Goal: Task Accomplishment & Management: Use online tool/utility

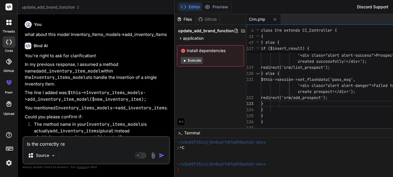
scroll to position [11, 0]
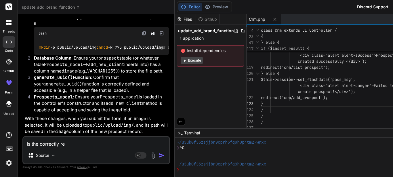
type textarea "Is the correctly r"
type textarea "x"
type textarea "Is the correctly"
type textarea "x"
type textarea "Is the correctly w"
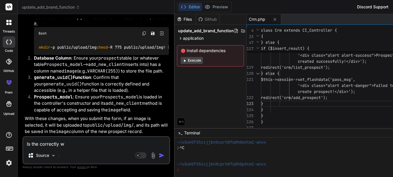
type textarea "x"
type textarea "Is the correctly wr"
type textarea "x"
type textarea "Is the correctly wri"
type textarea "x"
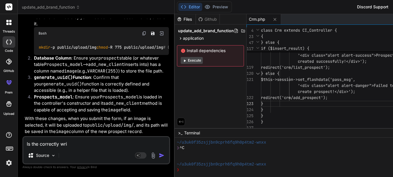
type textarea "Is the correctly writ"
type textarea "x"
type textarea "Is the correctly writt"
type textarea "x"
type textarea "Is the correctly writte"
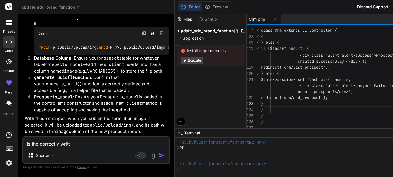
type textarea "x"
type textarea "Is the correctly written"
type textarea "x"
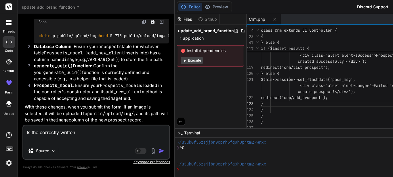
type textarea "Is the correctly written public function add_invoice() { $data['title'] = "List…"
type textarea "x"
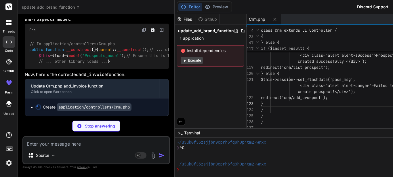
scroll to position [4447, 0]
type textarea "x"
type textarea "'<div class="alert alert-danger">No invoice items provided or invalid format.</…"
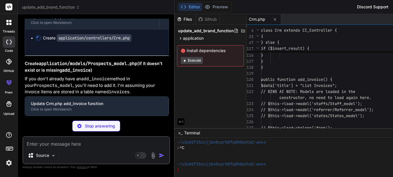
type textarea "x"
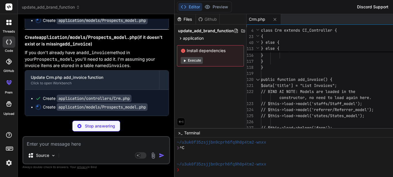
type textarea "// You can add other methods here for fetching, updating, or deleting prospects…"
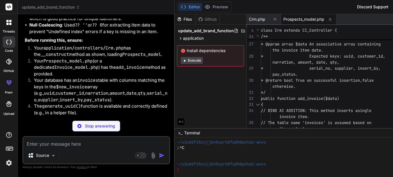
type textarea "x"
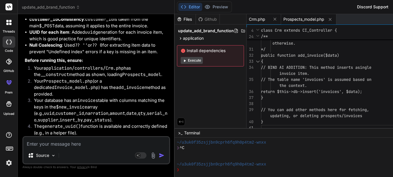
click at [249, 21] on span "Crm.php" at bounding box center [257, 19] width 16 height 6
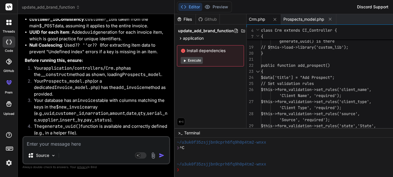
scroll to position [0, 0]
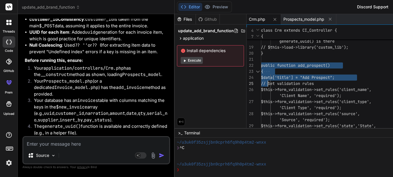
drag, startPoint x: 229, startPoint y: 63, endPoint x: 241, endPoint y: 95, distance: 34.2
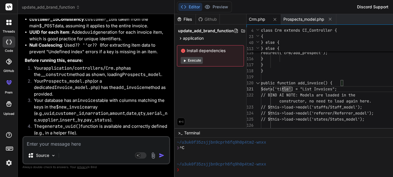
drag, startPoint x: 228, startPoint y: 81, endPoint x: 239, endPoint y: 102, distance: 23.4
click at [254, 84] on div at bounding box center [257, 83] width 7 height 6
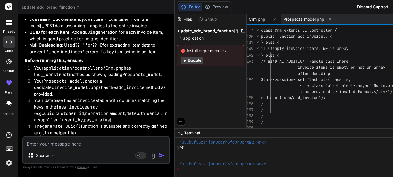
type textarea "'<div class="alert alert-danger">Failed to create prospect!</div>'); redirect('…"
